Goal: Information Seeking & Learning: Learn about a topic

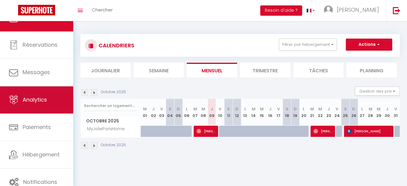
click at [42, 98] on span "Analytics" at bounding box center [35, 100] width 24 height 8
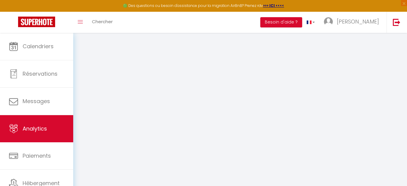
select select "2025"
select select "10"
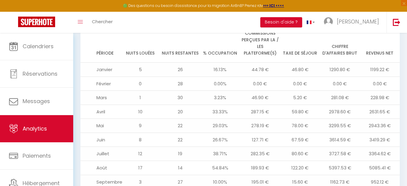
scroll to position [705, 0]
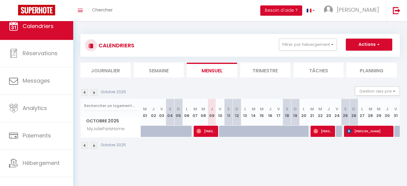
click at [204, 24] on div "CALENDRIERS Filtrer par hébergement Tous MyJolieParisHome Effacer Sauvegarder A…" at bounding box center [240, 91] width 334 height 141
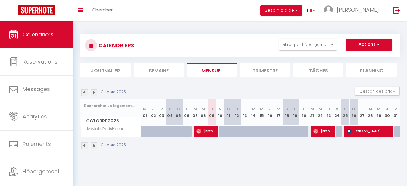
click at [281, 71] on li "Trimestre" at bounding box center [265, 70] width 50 height 15
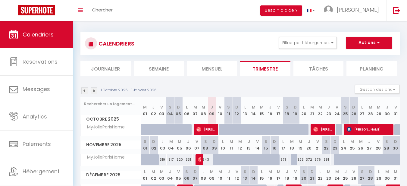
scroll to position [30, 0]
